Goal: Find specific page/section

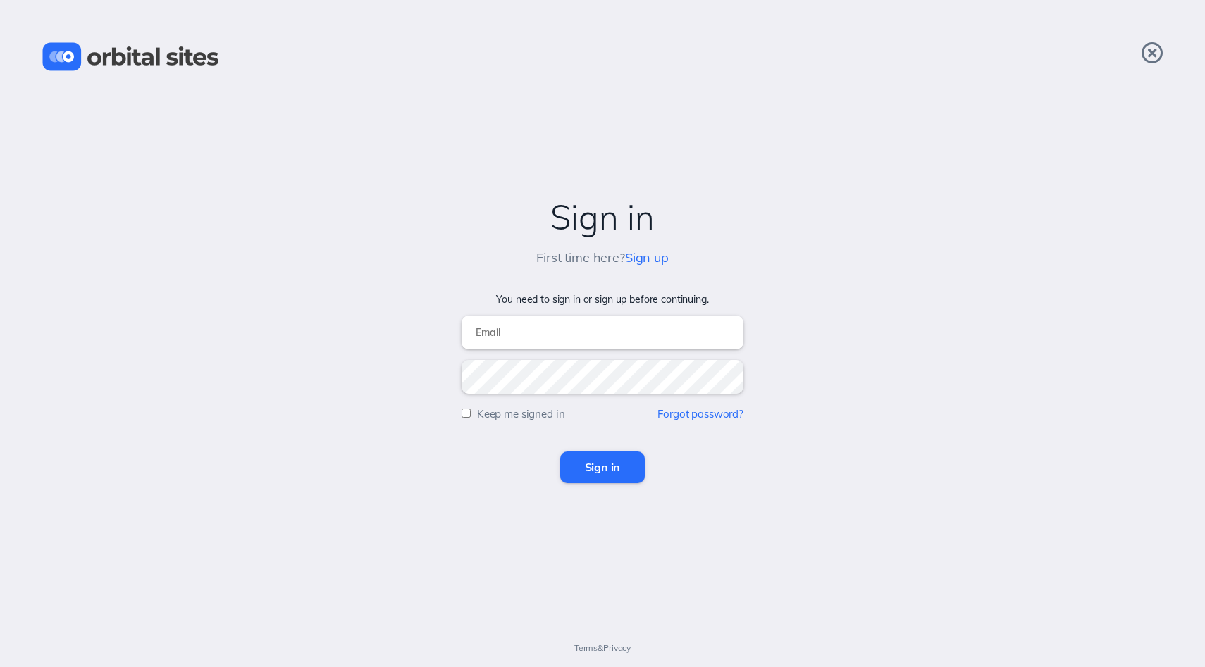
click at [590, 333] on input "email" at bounding box center [602, 333] width 282 height 34
type input "[PERSON_NAME][EMAIL_ADDRESS][DOMAIN_NAME]"
click at [610, 481] on input "Sign in" at bounding box center [602, 467] width 85 height 31
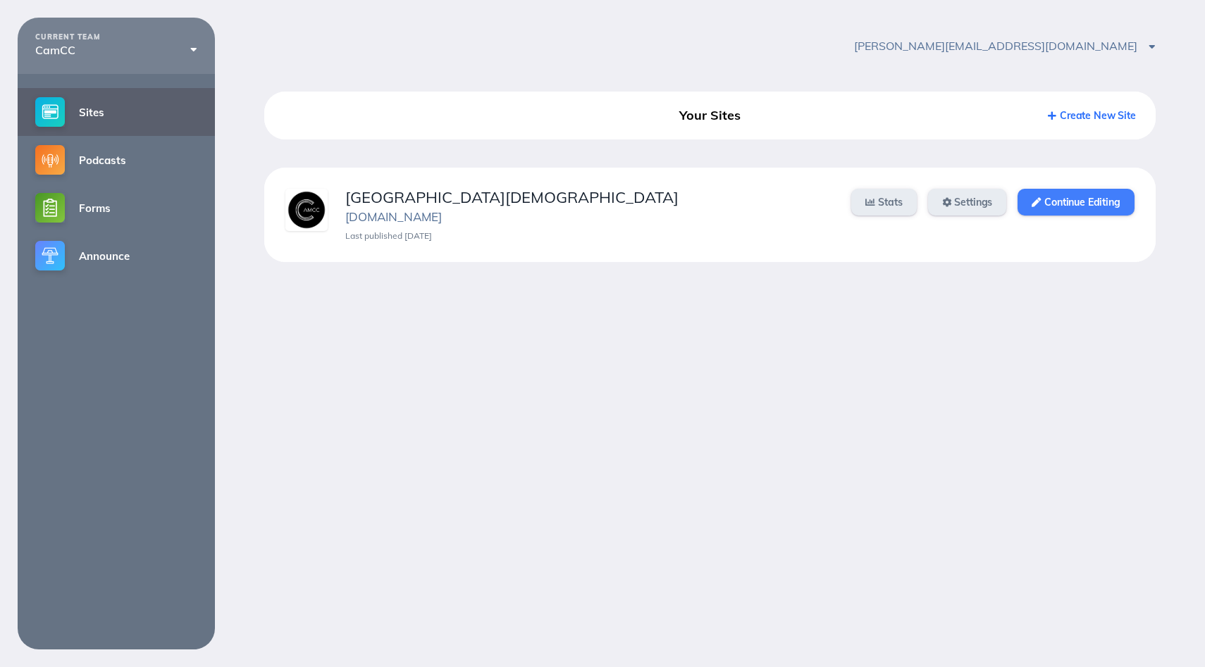
click at [1081, 206] on link "Continue Editing" at bounding box center [1075, 202] width 116 height 27
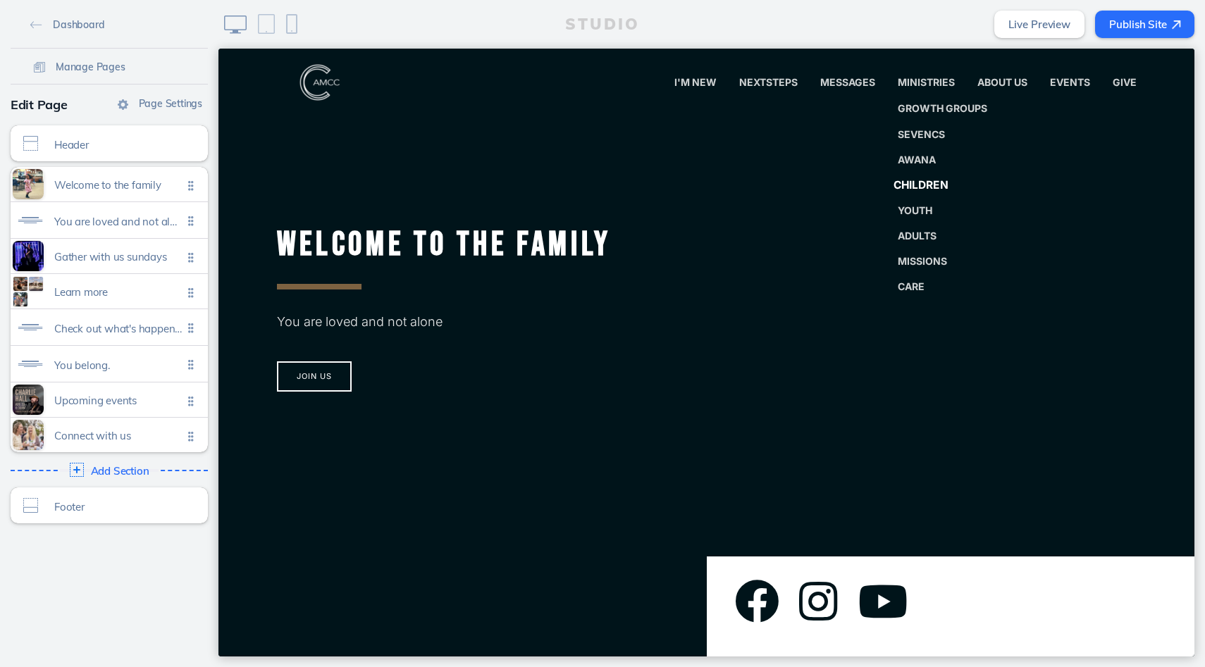
click at [924, 185] on span "Children" at bounding box center [920, 184] width 55 height 13
